Goal: Task Accomplishment & Management: Manage account settings

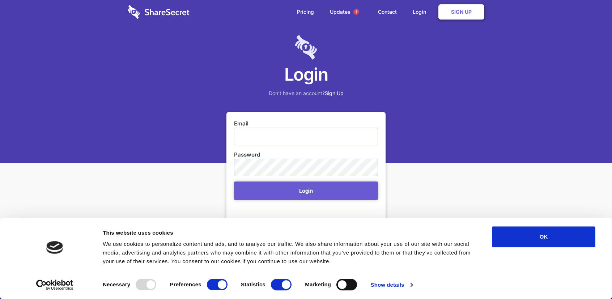
scroll to position [1, 0]
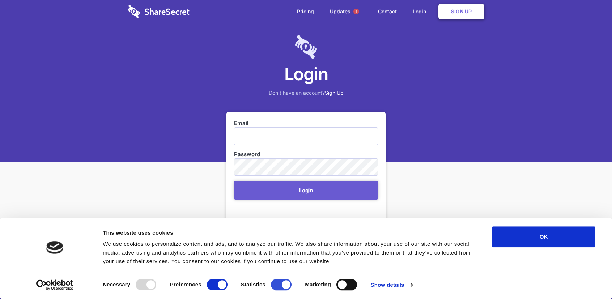
drag, startPoint x: 280, startPoint y: 292, endPoint x: 279, endPoint y: 288, distance: 3.8
click at [280, 291] on div "Consent Details [#IABV2SETTINGS#] About This website uses cookies We use cookie…" at bounding box center [306, 258] width 612 height 81
click at [279, 284] on input "Statistics" at bounding box center [281, 285] width 21 height 12
checkbox input "false"
click at [213, 284] on input "Preferences" at bounding box center [217, 285] width 21 height 12
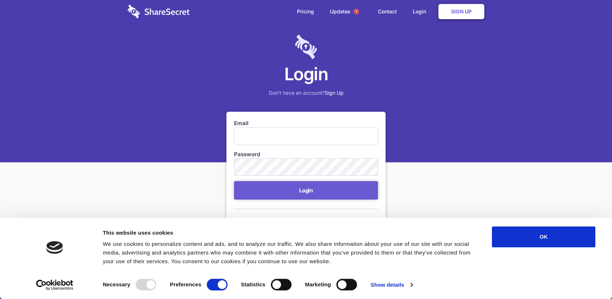
checkbox input "false"
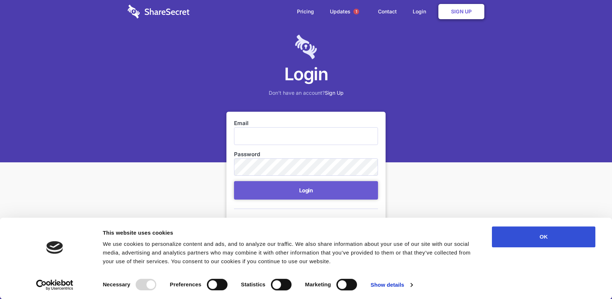
click at [526, 235] on button "OK" at bounding box center [543, 236] width 103 height 21
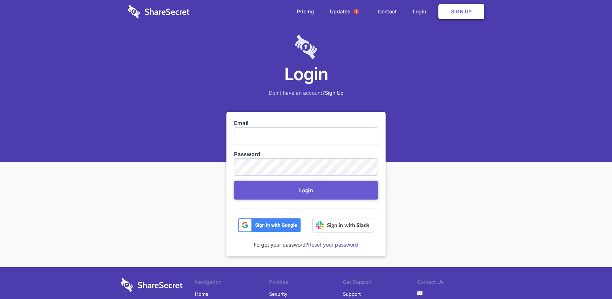
click at [294, 224] on img at bounding box center [269, 225] width 63 height 14
